Goal: Task Accomplishment & Management: Complete application form

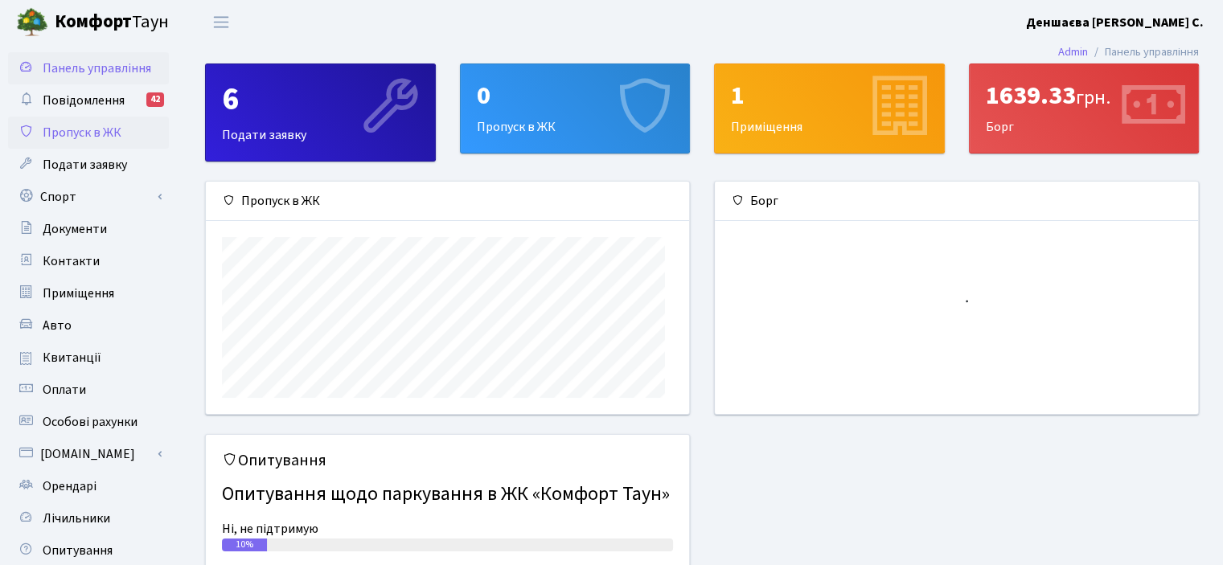
scroll to position [249, 483]
click at [77, 142] on span "Пропуск в ЖК" at bounding box center [82, 133] width 79 height 18
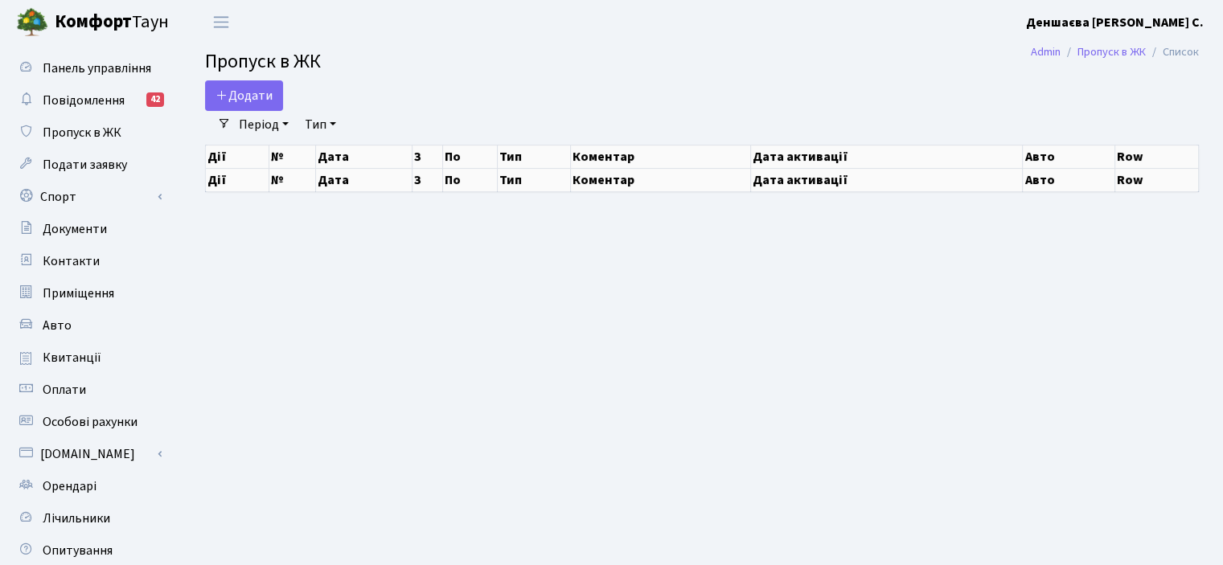
select select "25"
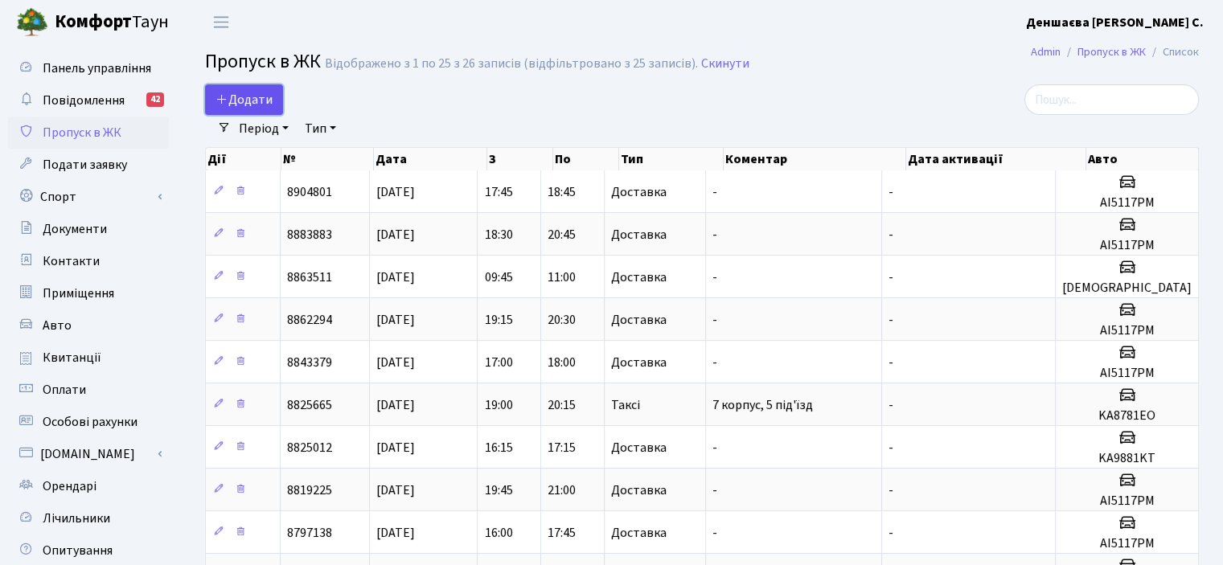
click at [261, 109] on span "Додати" at bounding box center [244, 100] width 57 height 18
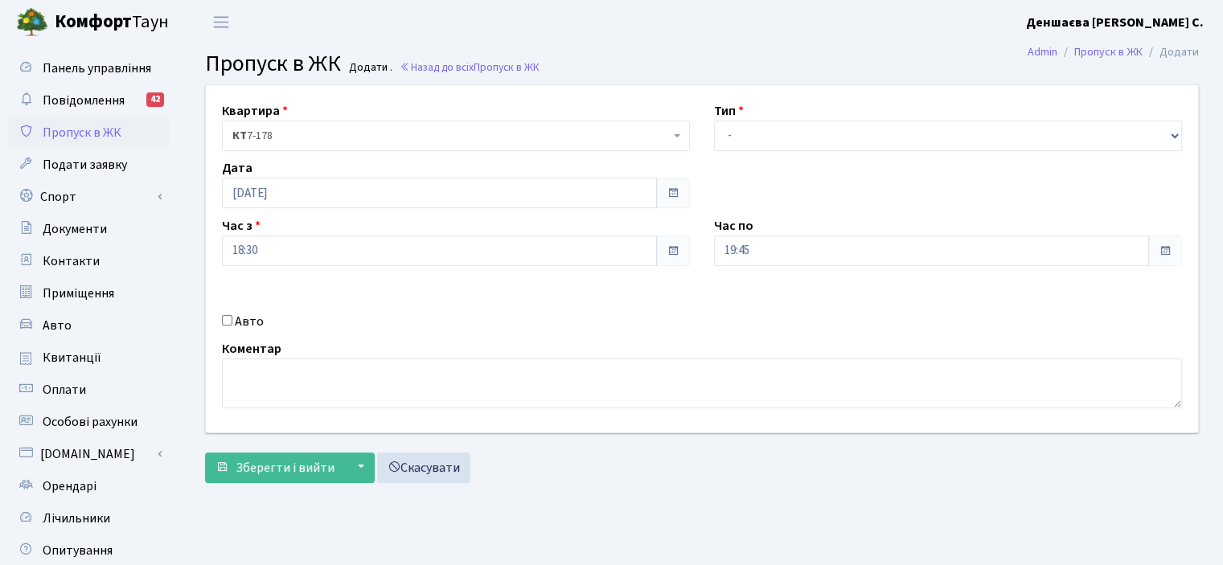
click at [232, 331] on div "Авто" at bounding box center [456, 321] width 492 height 19
click at [1171, 151] on select "- Доставка Таксі Гості Сервіс" at bounding box center [948, 136] width 468 height 31
select select "1"
click at [714, 138] on select "- Доставка Таксі Гості Сервіс" at bounding box center [948, 136] width 468 height 31
click at [232, 326] on input "Авто" at bounding box center [227, 320] width 10 height 10
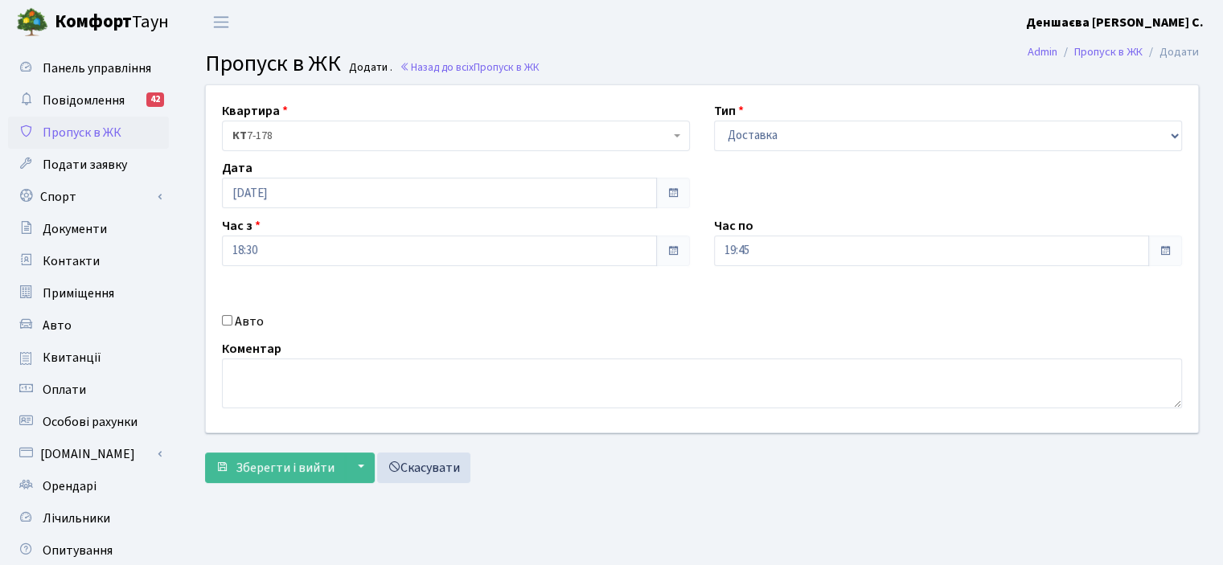
checkbox input "true"
click at [746, 323] on input "text" at bounding box center [948, 308] width 468 height 31
type input "r"
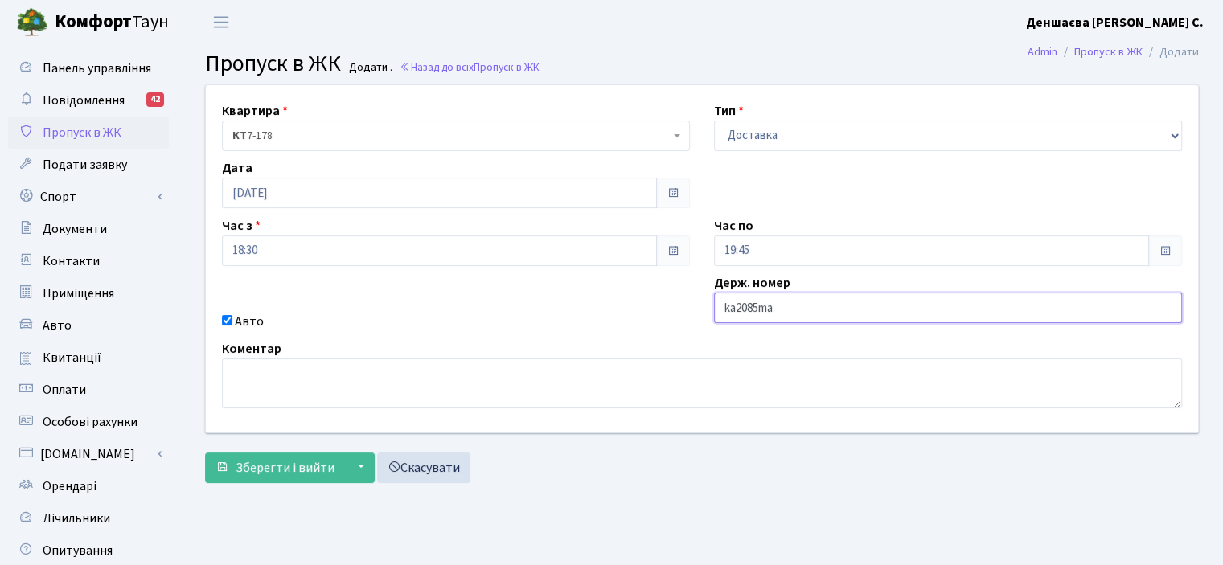
type input "ka2085ma"
click at [991, 266] on input "19:45" at bounding box center [931, 251] width 435 height 31
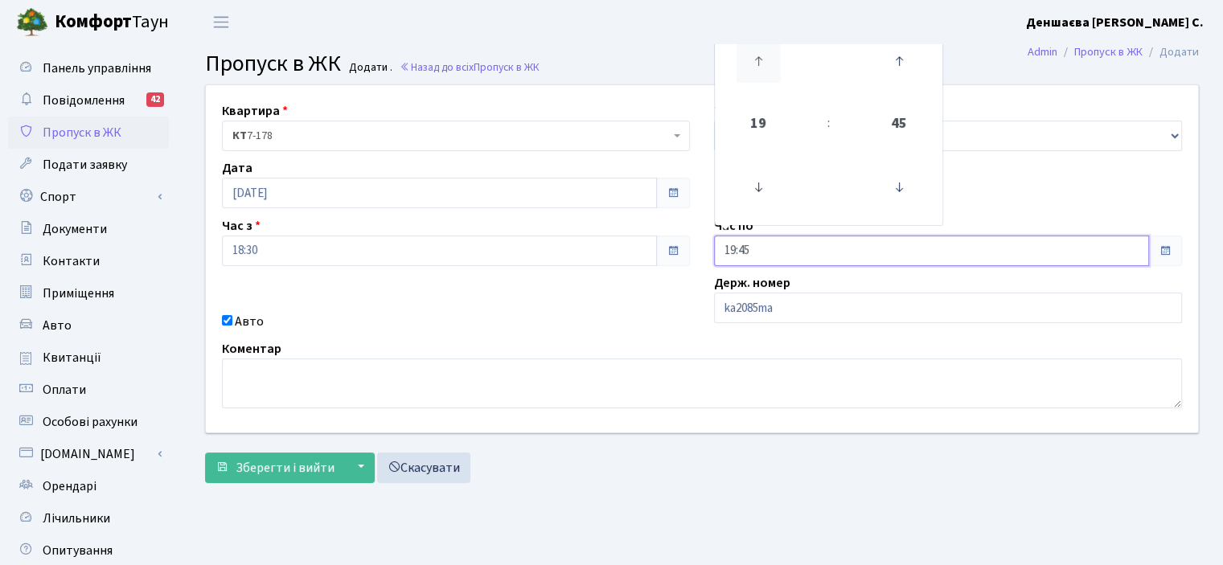
click at [768, 83] on icon at bounding box center [758, 60] width 43 height 43
type input "21:45"
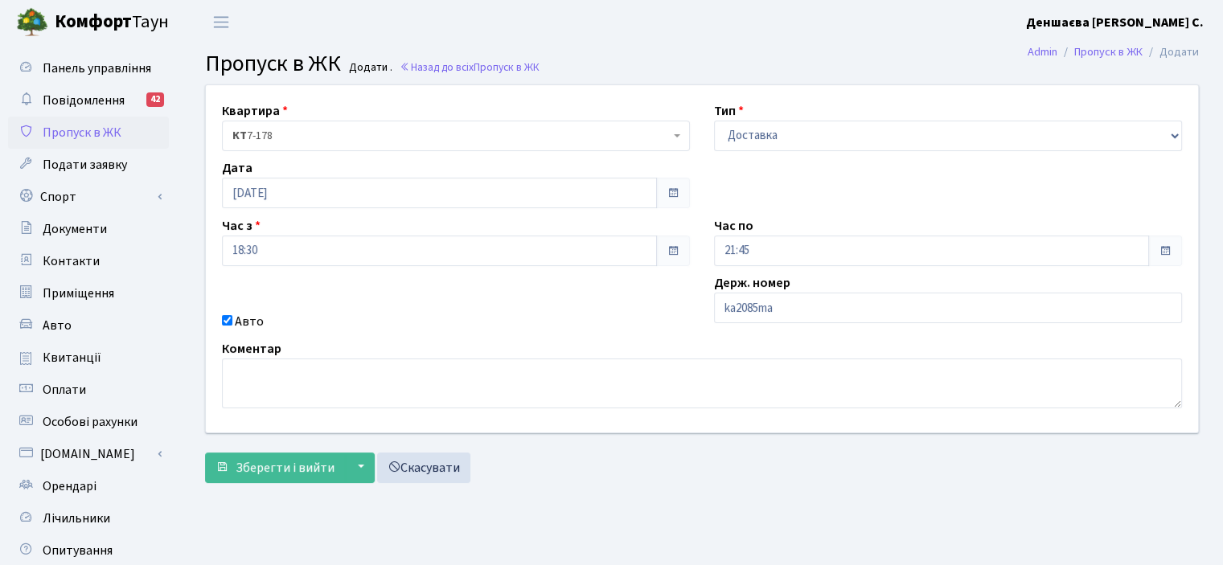
click at [480, 331] on div "Авто" at bounding box center [456, 321] width 492 height 19
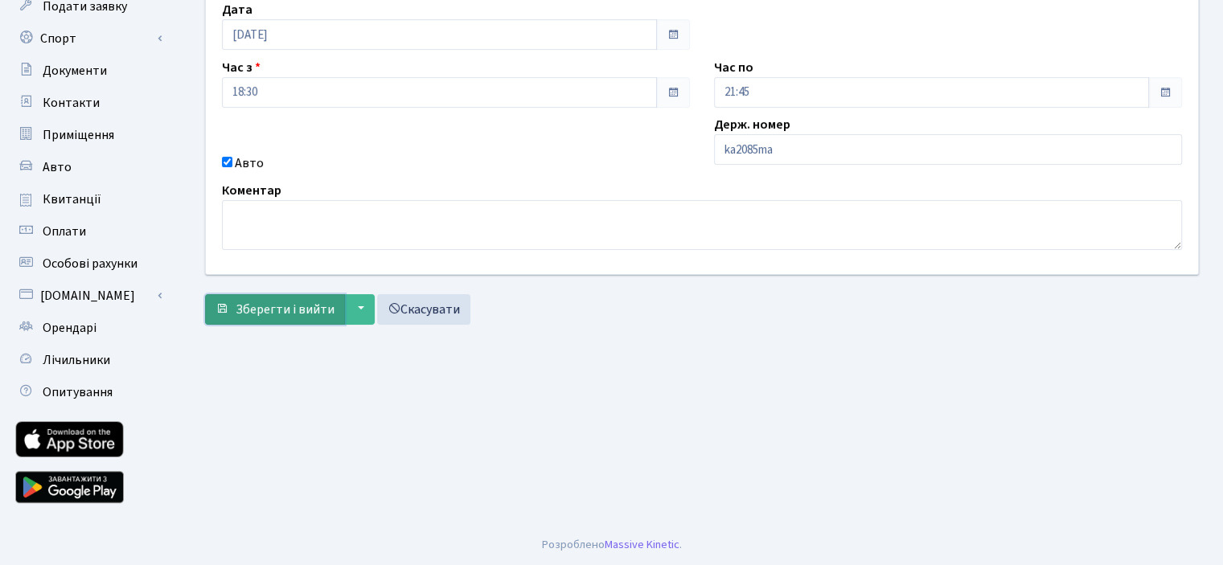
click at [345, 294] on button "Зберегти і вийти" at bounding box center [275, 309] width 140 height 31
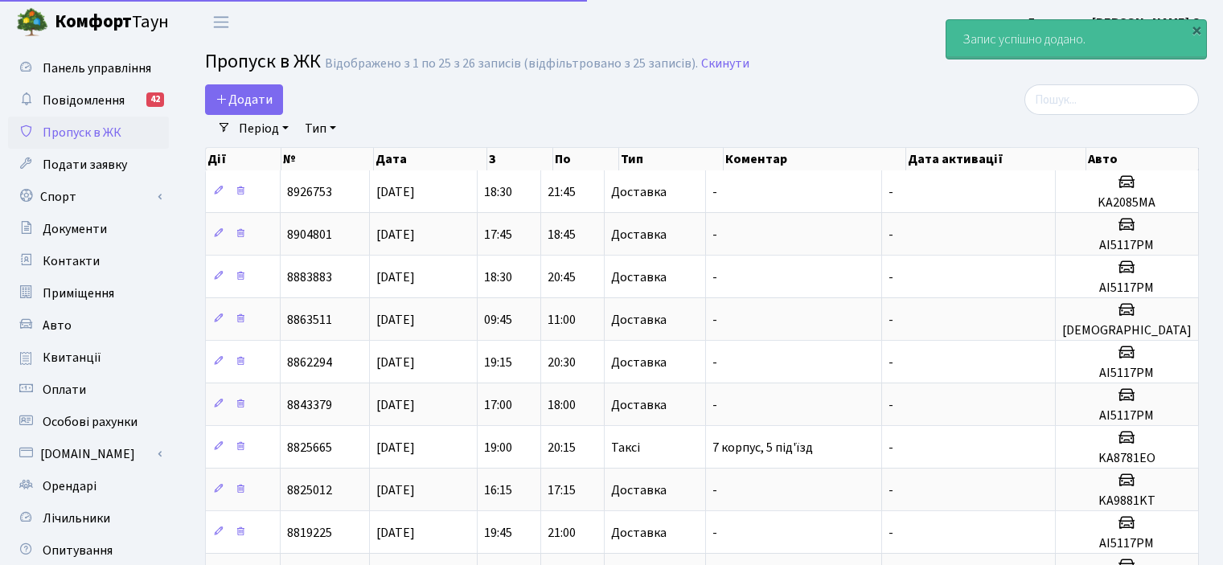
select select "25"
